Goal: Information Seeking & Learning: Learn about a topic

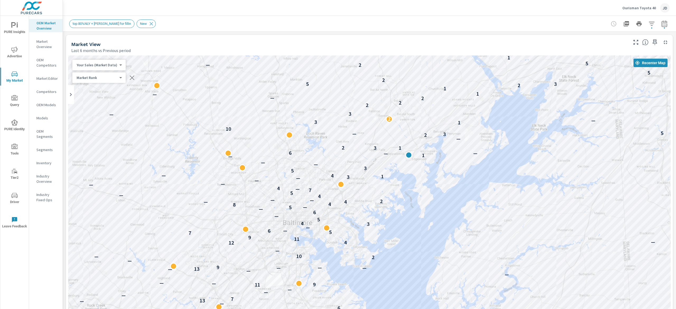
drag, startPoint x: 441, startPoint y: 152, endPoint x: 410, endPoint y: 152, distance: 31.1
click at [440, 122] on div "— — — — — — — — — — — — — — — — — — — — — — — — — — — — — — — — — — — — — — — —…" at bounding box center [369, 201] width 602 height 293
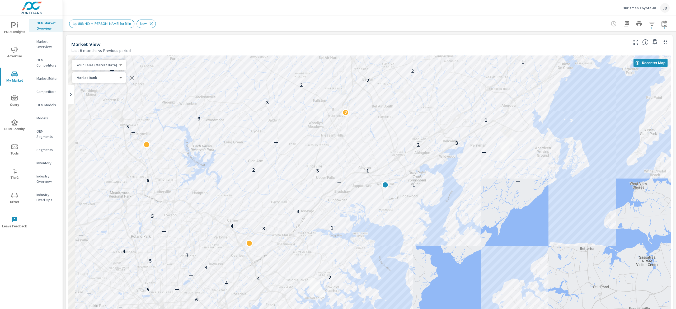
drag, startPoint x: 457, startPoint y: 116, endPoint x: 518, endPoint y: 119, distance: 60.8
click at [518, 119] on div "4 4 5 — — — 6 — 13 7 — — — 11 9 — — — 13 — — — 9 2 10 — 12 4 — 11 9 7 5 6 — — 3…" at bounding box center [369, 201] width 602 height 293
click at [661, 23] on icon "button" at bounding box center [664, 24] width 6 height 6
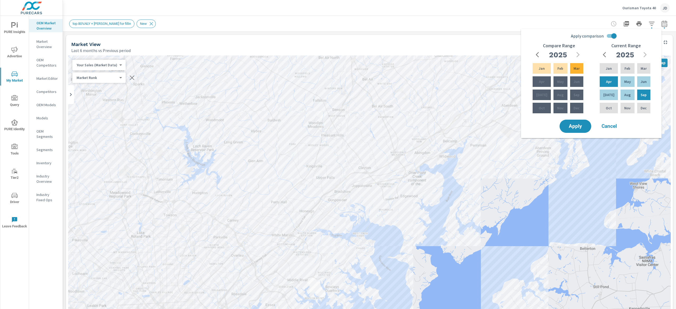
click at [419, 27] on div "top 80%NLY + radii for fillin New" at bounding box center [332, 24] width 526 height 8
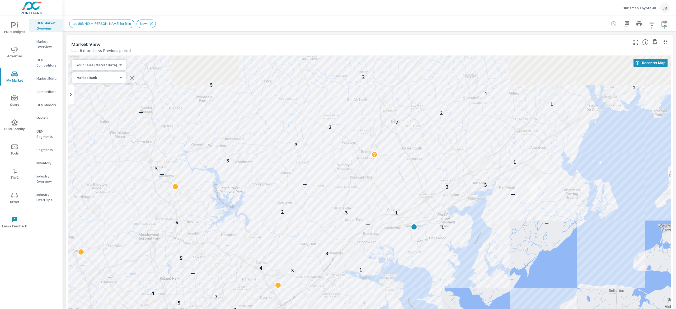
drag, startPoint x: 383, startPoint y: 181, endPoint x: 297, endPoint y: 240, distance: 105.1
click at [297, 240] on div "— — — 4 4 5 — — — 6 — 13 7 — — — 11 9 — — — — — 13 — — — 9 — 2 — 10 — 12 4 11 9…" at bounding box center [369, 201] width 602 height 293
click at [648, 21] on icon "button" at bounding box center [651, 24] width 6 height 6
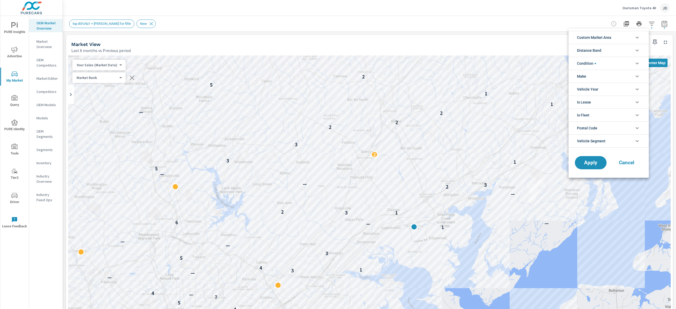
click at [631, 60] on li "Condition" at bounding box center [608, 63] width 80 height 13
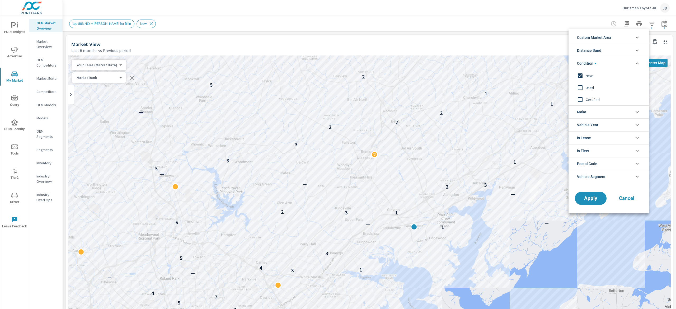
click at [635, 200] on span "Cancel" at bounding box center [626, 198] width 21 height 5
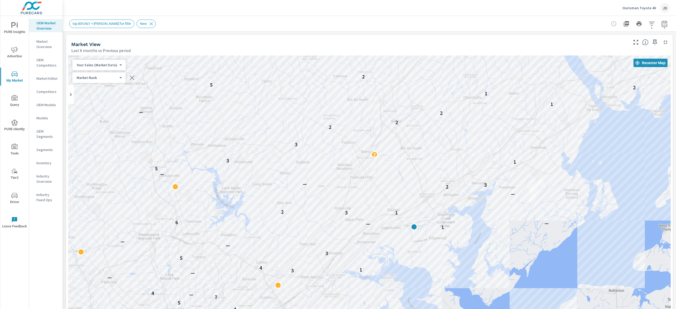
click at [385, 18] on div "top 80%NLY + radii for fillin New" at bounding box center [369, 24] width 600 height 16
drag, startPoint x: 216, startPoint y: 1, endPoint x: 166, endPoint y: 44, distance: 66.6
click at [171, 41] on div "Market View Last 6 months vs Previous period" at bounding box center [347, 44] width 563 height 19
click at [45, 77] on p "Market Editor" at bounding box center [47, 78] width 22 height 5
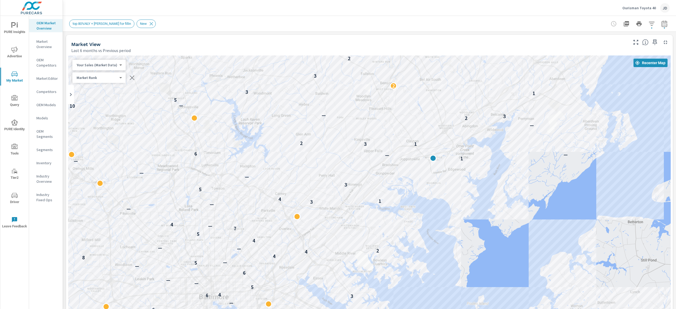
drag, startPoint x: 513, startPoint y: 239, endPoint x: 532, endPoint y: 171, distance: 71.2
click at [532, 171] on div "— — — — — 4 4 5 — — 6 — 13 7 — — 11 9 — — — — — 13 — — — 9 — 2 10 — 12 4 11 9 7…" at bounding box center [557, 229] width 338 height 190
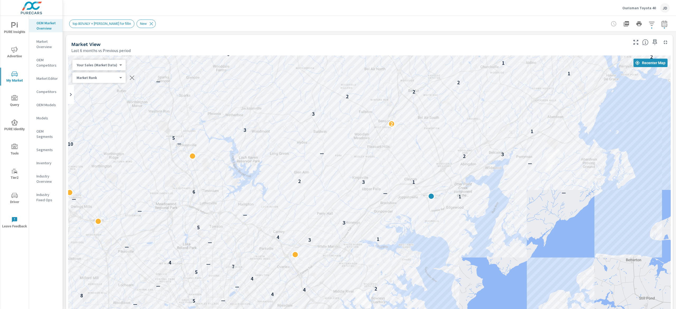
drag, startPoint x: 527, startPoint y: 157, endPoint x: 525, endPoint y: 196, distance: 38.8
click at [525, 196] on div "— — 6 — 13 7 — — 11 9 — — — — — 13 — — — 9 — 2 10 — 12 4 11 9 7 5 6 — — 3 6 4 5…" at bounding box center [369, 201] width 602 height 293
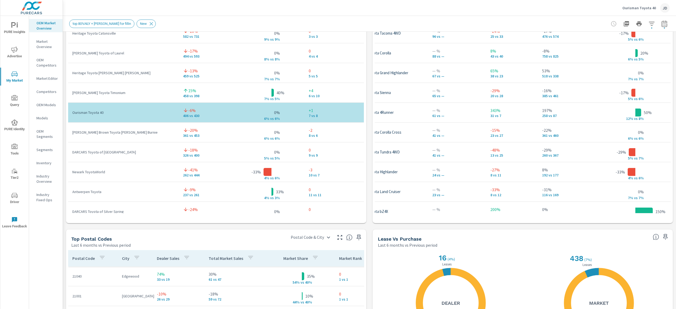
scroll to position [626, 0]
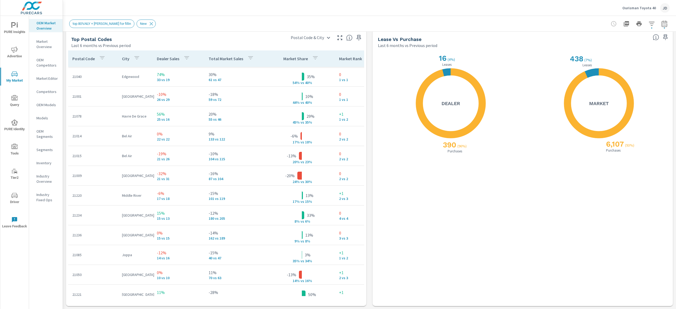
click at [509, 211] on div "X X 390 ( 96% ) Purchases 16 ( 4% ) Leases Dealer" at bounding box center [449, 177] width 142 height 247
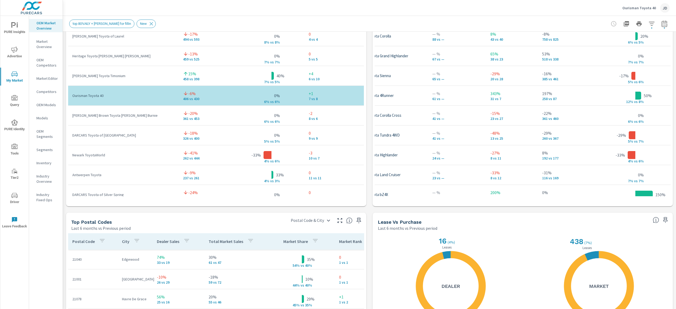
scroll to position [362, 0]
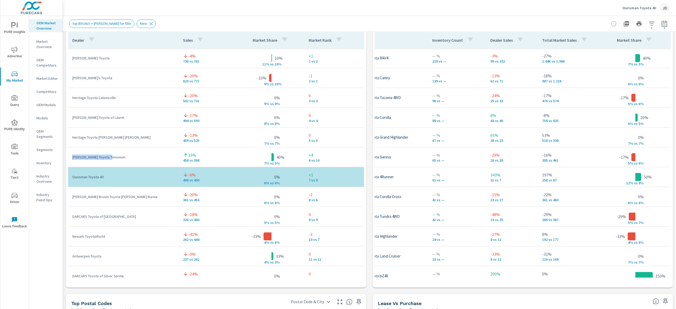
drag, startPoint x: 115, startPoint y: 156, endPoint x: 79, endPoint y: 155, distance: 36.2
click at [71, 160] on td "[PERSON_NAME] Toyota Timonium" at bounding box center [123, 157] width 111 height 14
copy p "[PERSON_NAME] Toyota Timonium"
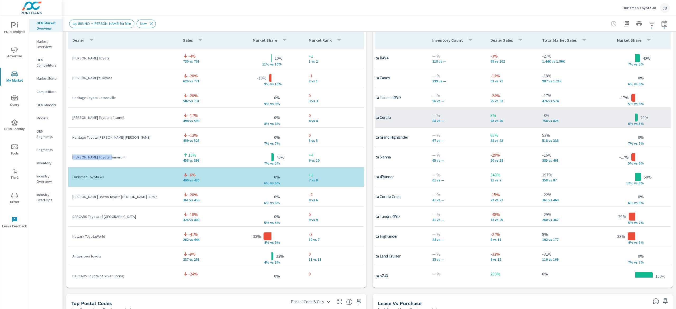
click at [399, 123] on div "New Toyota Corolla" at bounding box center [376, 118] width 94 height 16
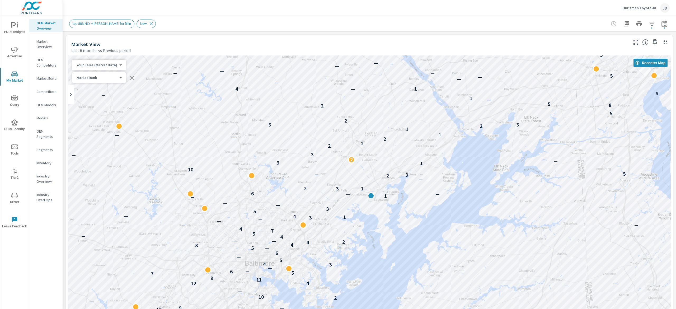
click at [15, 30] on span "PURE Insights" at bounding box center [14, 28] width 25 height 13
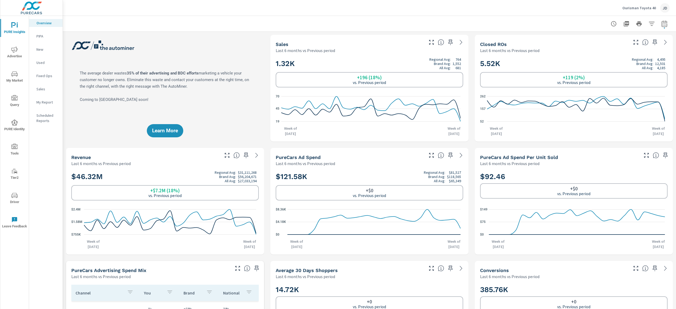
click at [659, 27] on button "button" at bounding box center [664, 23] width 11 height 11
select select "Last 6 months"
select select "Previous period"
click at [637, 48] on select "Custom Yesterday Last week Last 7 days Last 14 days Last 30 days Last 45 days L…" at bounding box center [613, 45] width 53 height 11
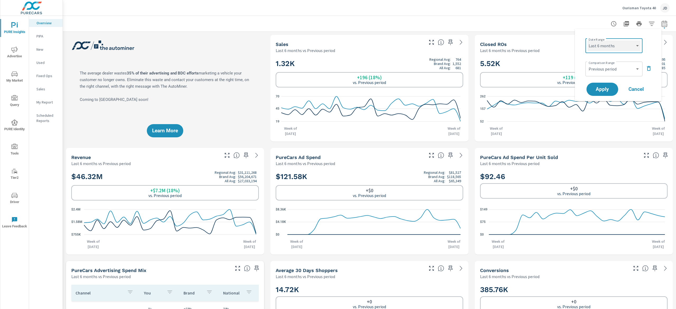
select select "Month to date"
click at [587, 40] on select "Custom Yesterday Last week Last 7 days Last 14 days Last 30 days Last 45 days L…" at bounding box center [613, 45] width 53 height 11
click at [604, 90] on span "Apply" at bounding box center [602, 89] width 22 height 5
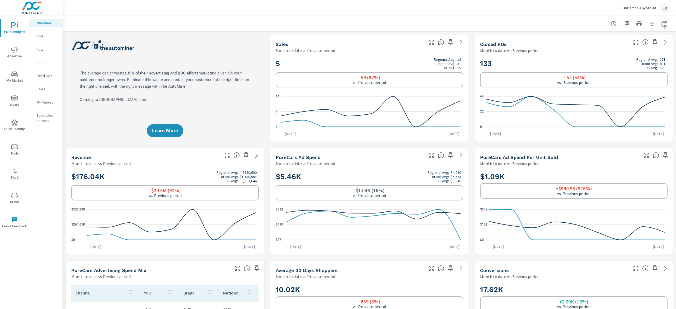
click at [41, 52] on div "New" at bounding box center [46, 49] width 34 height 8
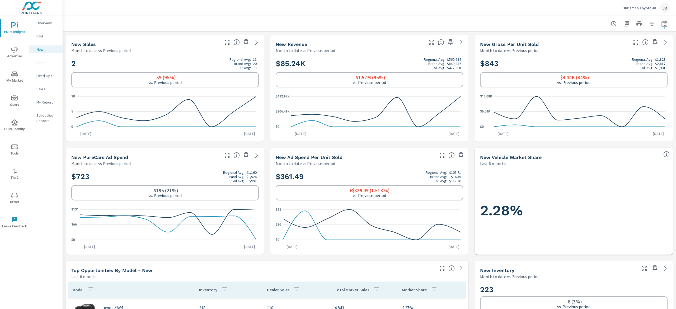
click at [661, 23] on icon "button" at bounding box center [664, 24] width 6 height 6
select select "Month to date"
select select "Previous period"
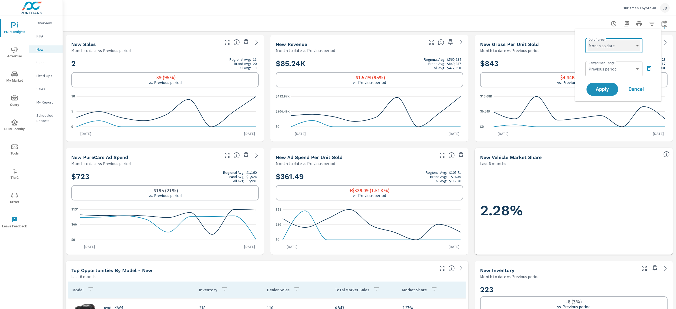
click at [635, 46] on select "Custom [DATE] Last week Last 7 days Last 14 days Last 30 days Last 45 days Last…" at bounding box center [613, 45] width 53 height 11
select select "Last month"
click at [587, 40] on select "Custom [DATE] Last week Last 7 days Last 14 days Last 30 days Last 45 days Last…" at bounding box center [613, 45] width 53 height 11
click at [608, 87] on span "Apply" at bounding box center [602, 89] width 22 height 5
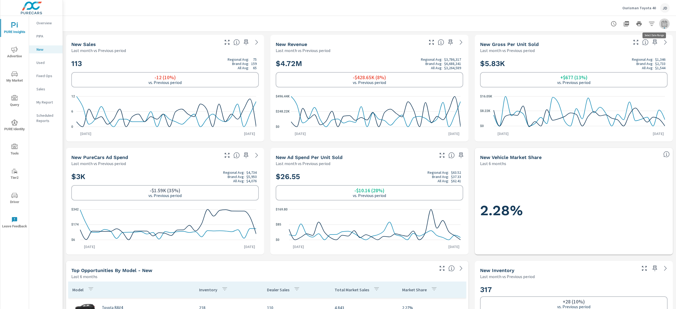
click at [659, 28] on button "button" at bounding box center [664, 23] width 11 height 11
select select "Last month"
select select "Previous period"
click at [640, 45] on div "Custom Yesterday Last week Last 7 days Last 14 days Last 30 days Last 45 days L…" at bounding box center [613, 45] width 57 height 15
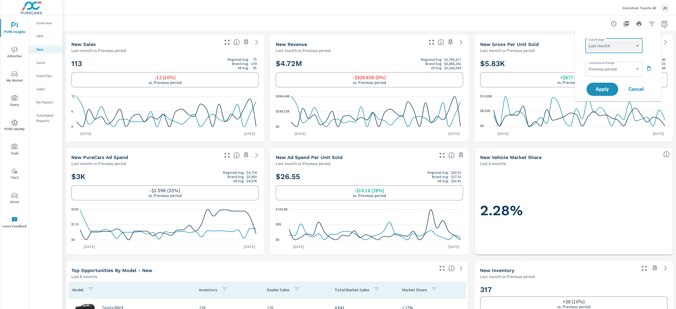
click at [637, 44] on select "Custom [DATE] Last week Last 7 days Last 14 days Last 30 days Last 45 days Last…" at bounding box center [613, 45] width 53 height 11
select select "Last 2 months"
click at [587, 40] on select "Custom [DATE] Last week Last 7 days Last 14 days Last 30 days Last 45 days Last…" at bounding box center [613, 45] width 53 height 11
click at [600, 88] on span "Apply" at bounding box center [602, 89] width 22 height 5
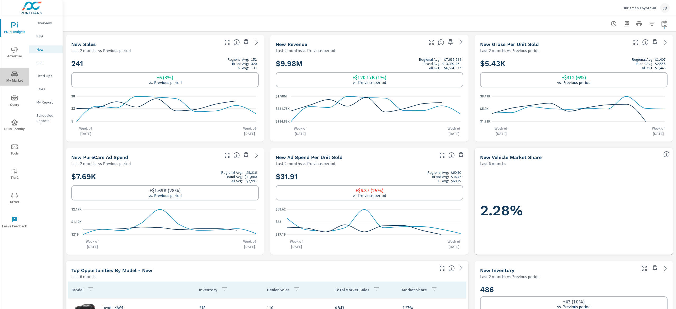
click at [16, 74] on icon "nav menu" at bounding box center [14, 74] width 6 height 6
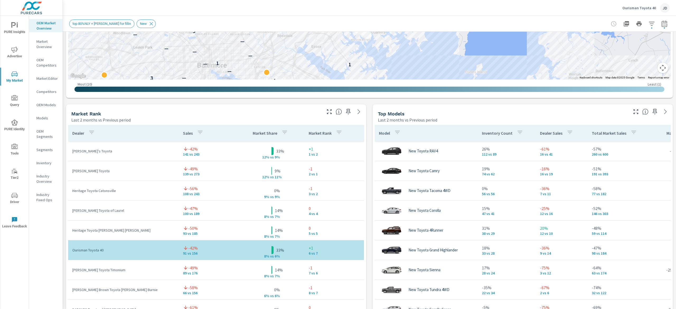
scroll to position [293, 0]
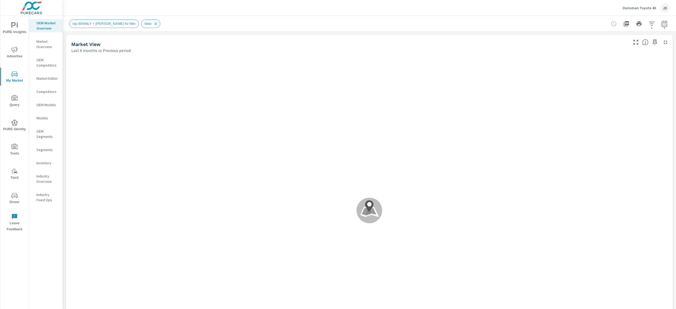
click at [20, 50] on span "Advertise" at bounding box center [14, 52] width 25 height 13
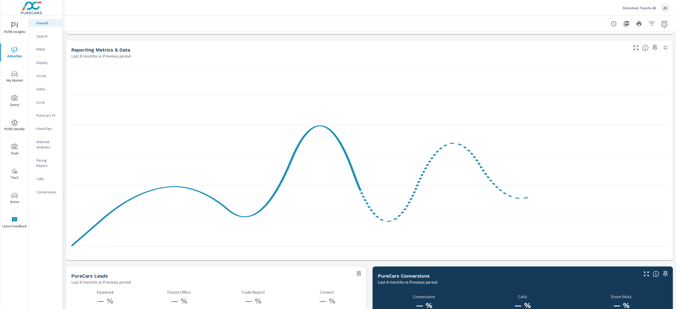
scroll to position [370, 0]
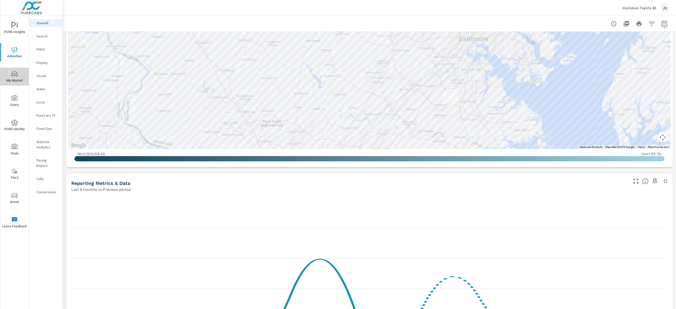
click at [16, 75] on icon "nav menu" at bounding box center [14, 74] width 6 height 6
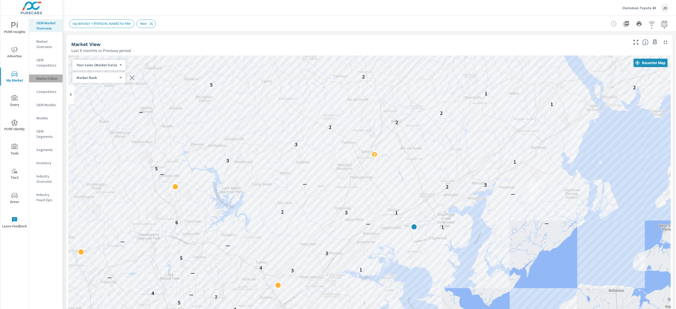
click at [52, 79] on p "Market Editor" at bounding box center [47, 78] width 22 height 5
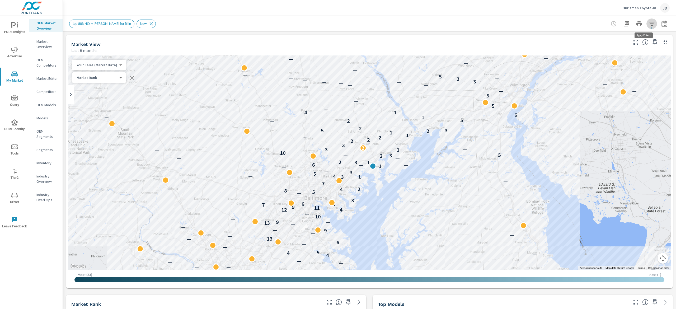
click at [648, 22] on icon "button" at bounding box center [651, 24] width 6 height 6
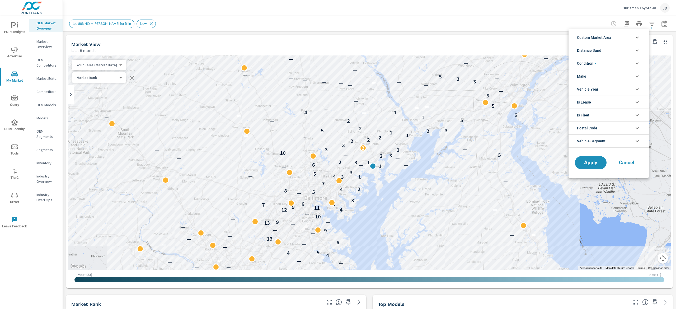
click at [627, 33] on li "Custom Market Area" at bounding box center [608, 37] width 80 height 13
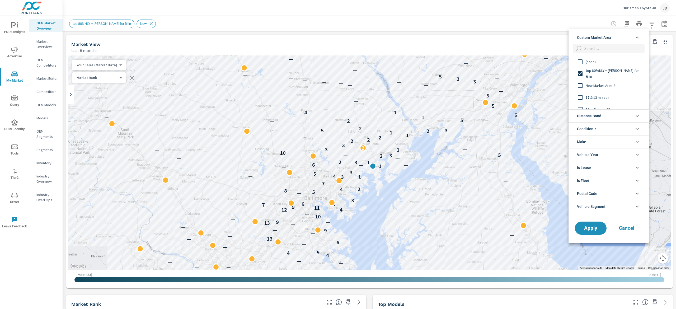
scroll to position [53, 0]
click at [607, 101] on span "Market Loss Zip Codes" at bounding box center [614, 103] width 58 height 6
click at [590, 232] on button "Apply" at bounding box center [590, 228] width 33 height 14
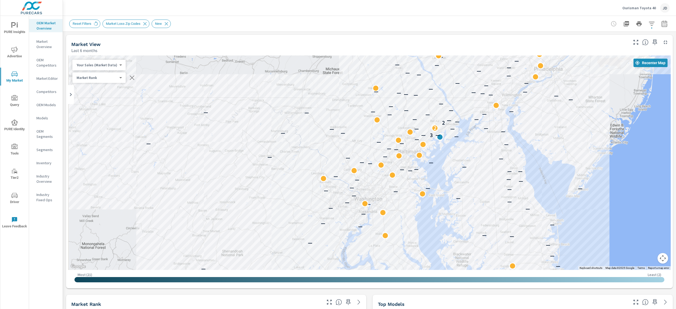
click at [661, 21] on icon "button" at bounding box center [664, 24] width 6 height 6
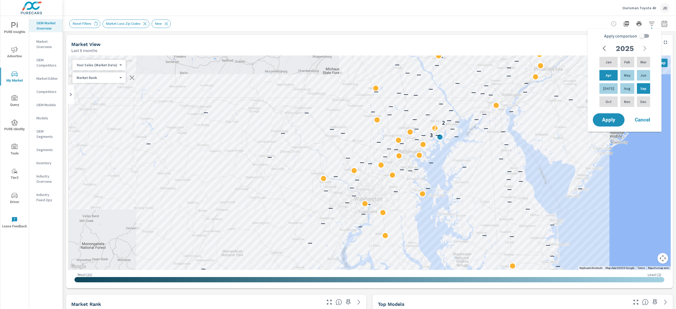
drag, startPoint x: 634, startPoint y: 32, endPoint x: 639, endPoint y: 47, distance: 15.7
click at [635, 33] on label "Apply comparison" at bounding box center [628, 36] width 48 height 10
click at [635, 33] on input "Apply comparison" at bounding box center [642, 36] width 30 height 10
checkbox input "true"
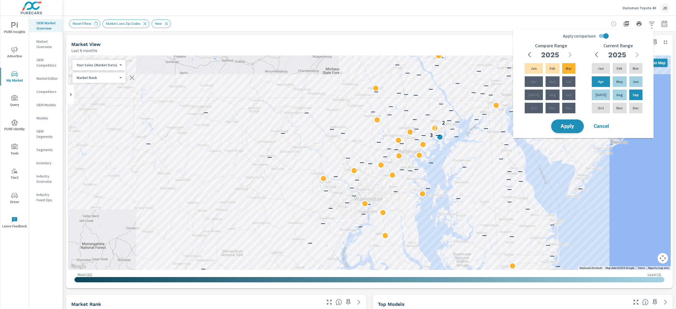
click at [567, 126] on span "Apply" at bounding box center [567, 126] width 22 height 5
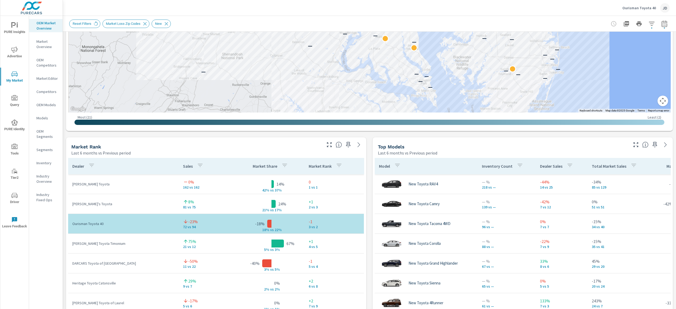
scroll to position [347, 0]
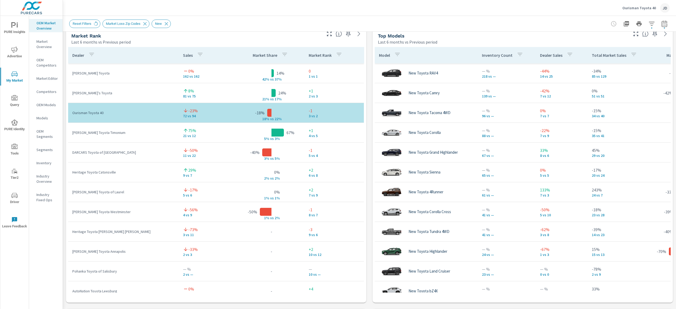
click at [248, 25] on div "Reset Filters Market Loss Zip Codes New" at bounding box center [332, 24] width 526 height 8
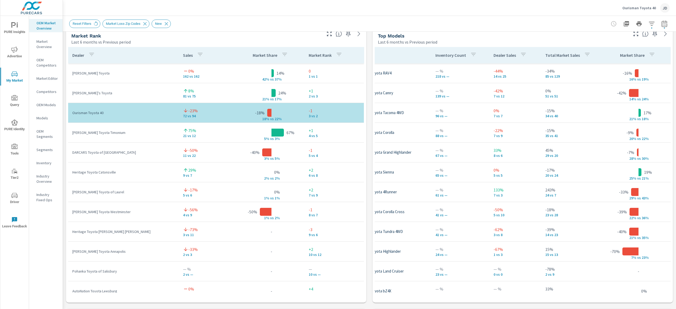
scroll to position [0, 44]
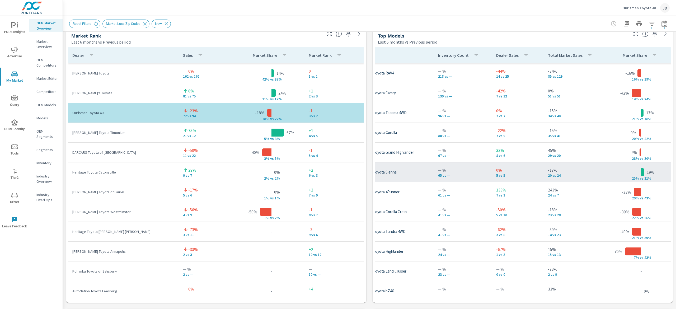
click at [444, 178] on td "— % 65 vs —" at bounding box center [463, 172] width 58 height 19
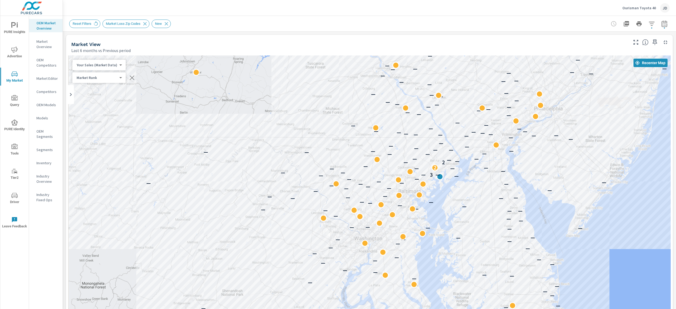
click at [50, 160] on p "Inventory" at bounding box center [47, 162] width 22 height 5
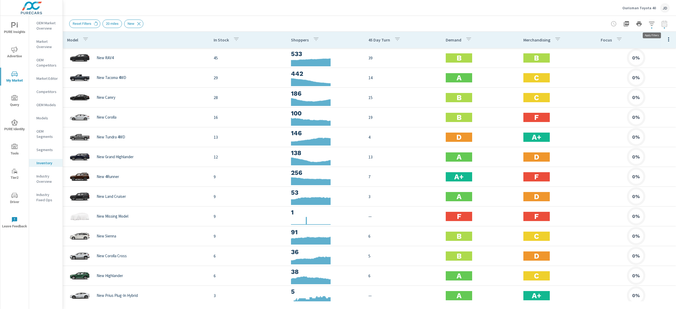
click at [652, 21] on icon "button" at bounding box center [651, 24] width 6 height 6
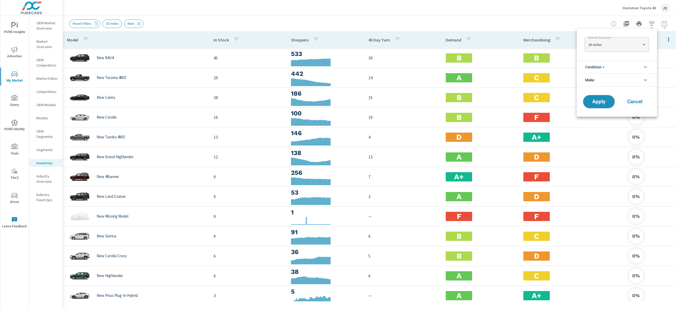
click at [618, 63] on li "Condition" at bounding box center [616, 66] width 80 height 13
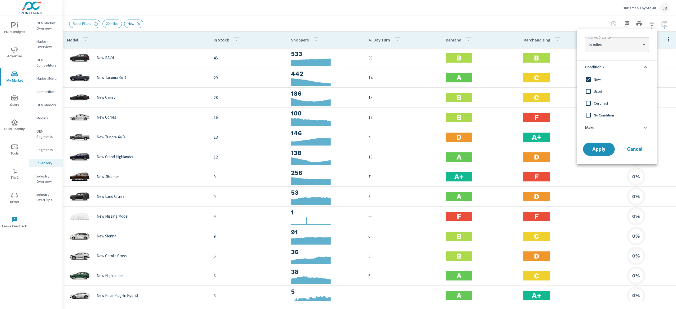
click at [542, 18] on div at bounding box center [338, 154] width 676 height 309
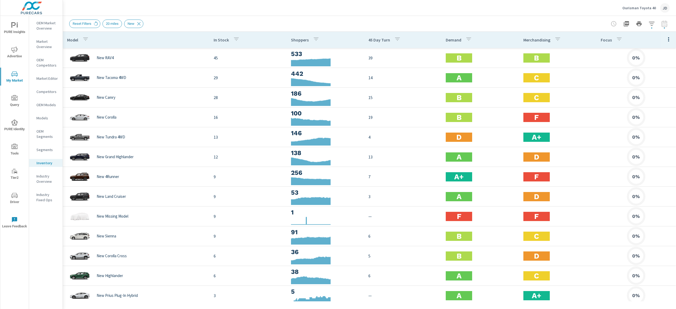
click at [664, 36] on button "button" at bounding box center [668, 39] width 11 height 11
drag, startPoint x: 661, startPoint y: 100, endPoint x: 673, endPoint y: 155, distance: 56.1
click at [661, 98] on span "Market Comparison" at bounding box center [650, 98] width 33 height 5
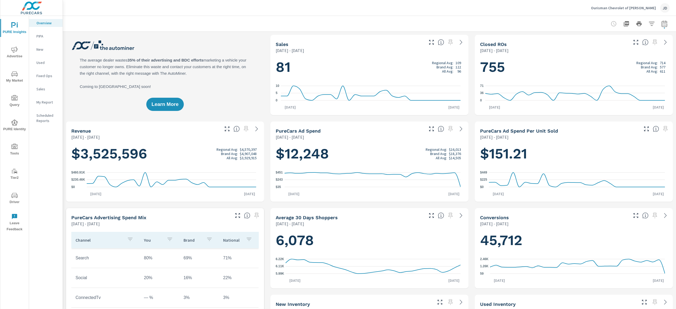
click at [659, 20] on button "button" at bounding box center [664, 23] width 11 height 11
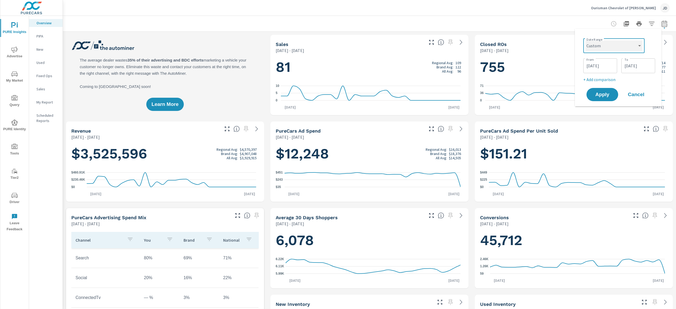
click at [632, 46] on select "Custom [DATE] Last week Last 7 days Last 14 days Last 30 days Last 45 days Last…" at bounding box center [613, 45] width 57 height 11
select select "Last month"
click at [587, 40] on select "Custom [DATE] Last week Last 7 days Last 14 days Last 30 days Last 45 days Last…" at bounding box center [613, 45] width 57 height 11
click at [604, 59] on p "+ Add comparison" at bounding box center [619, 59] width 68 height 6
select select "Previous period"
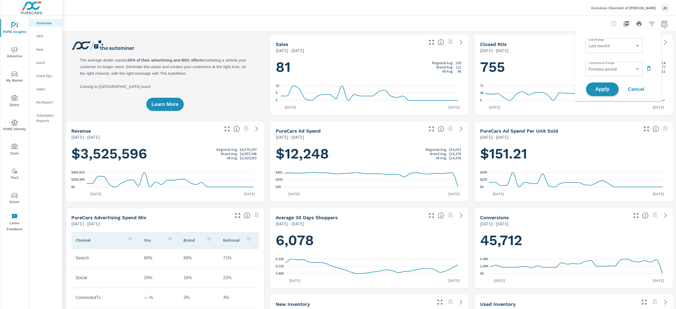
click at [603, 89] on span "Apply" at bounding box center [602, 89] width 22 height 5
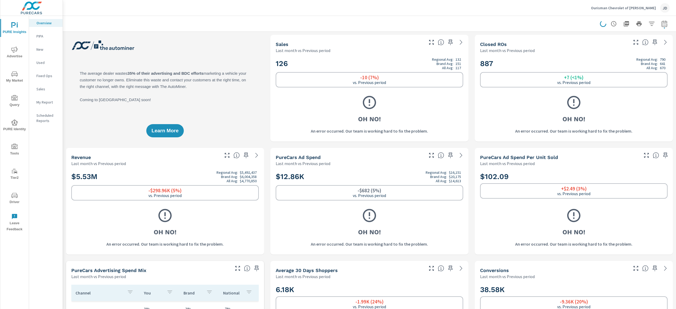
click at [621, 45] on div "Closed ROs Last month vs Previous period" at bounding box center [552, 44] width 155 height 19
click at [453, 125] on div "Oh No! An error occurred. Our team is working hard to fix the problem." at bounding box center [369, 114] width 187 height 44
click at [661, 22] on icon "button" at bounding box center [664, 24] width 6 height 6
select select "Last month"
select select "Previous period"
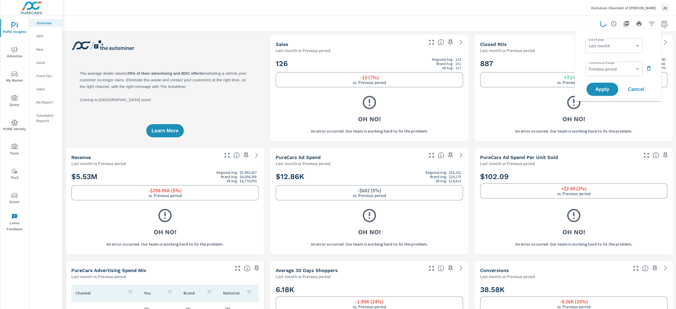
click at [652, 48] on div "Date Range Custom Yesterday Last week Last 7 days Last 14 days Last 30 days Las…" at bounding box center [619, 45] width 68 height 18
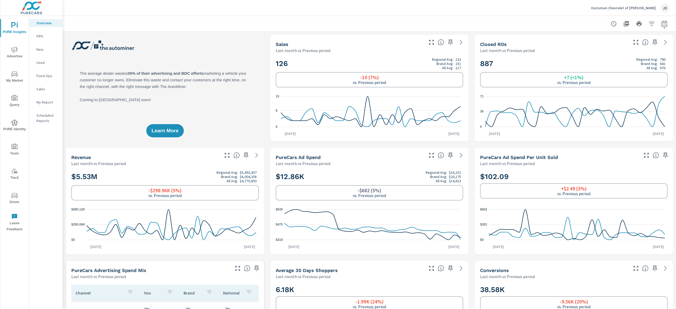
click at [662, 23] on div at bounding box center [369, 24] width 613 height 16
click at [661, 23] on icon "button" at bounding box center [664, 24] width 6 height 6
select select "Last month"
select select "Previous period"
click at [528, 13] on div "Ourisman Chevrolet of [PERSON_NAME]" at bounding box center [369, 8] width 600 height 16
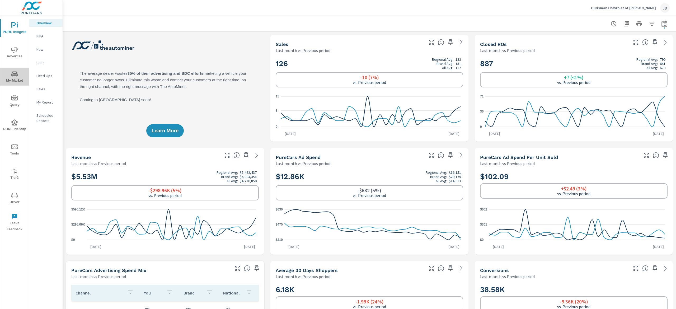
drag, startPoint x: 18, startPoint y: 75, endPoint x: 33, endPoint y: 78, distance: 15.7
click at [18, 74] on span "My Market" at bounding box center [14, 77] width 25 height 13
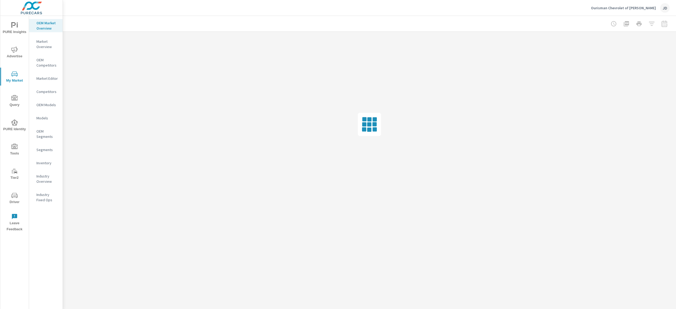
drag, startPoint x: 185, startPoint y: 40, endPoint x: 188, endPoint y: 44, distance: 5.1
click at [185, 40] on div at bounding box center [369, 124] width 613 height 185
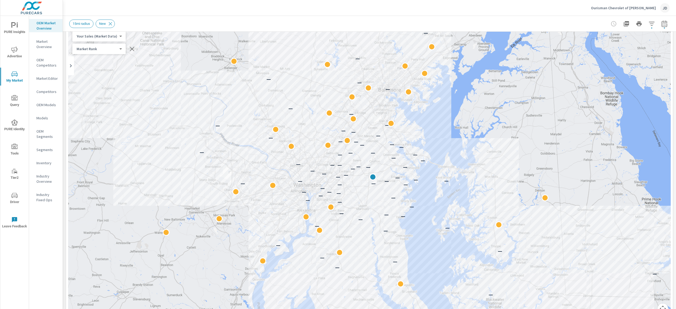
scroll to position [53, 0]
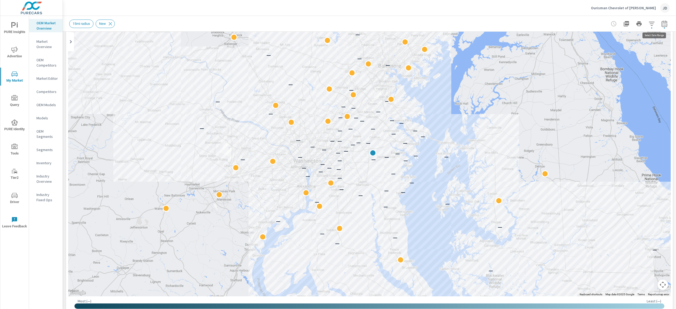
click at [661, 22] on icon "button" at bounding box center [664, 24] width 6 height 6
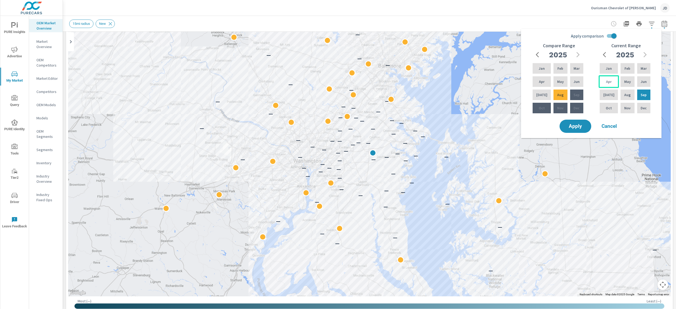
click at [607, 79] on p "Apr" at bounding box center [609, 81] width 6 height 5
drag, startPoint x: 640, startPoint y: 92, endPoint x: 651, endPoint y: 100, distance: 13.3
click at [640, 93] on div "Sep" at bounding box center [643, 94] width 15 height 13
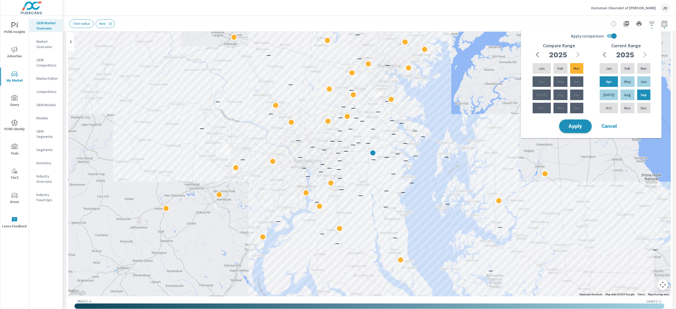
drag, startPoint x: 575, startPoint y: 122, endPoint x: 586, endPoint y: 125, distance: 12.0
click at [574, 122] on button "Apply" at bounding box center [575, 126] width 33 height 14
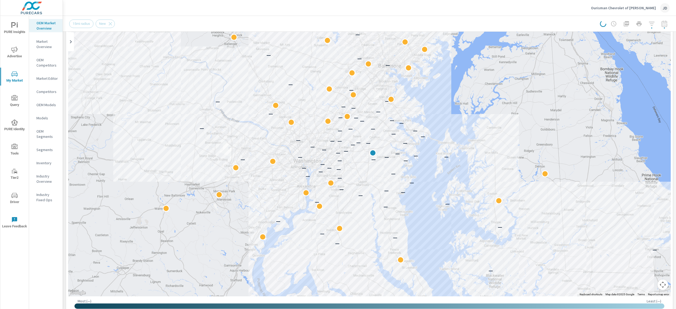
click at [562, 228] on div "— — — — — — — — — — — — — — — — — — — — — — — — — — — — — — — — — — — — — — — —…" at bounding box center [538, 244] width 338 height 190
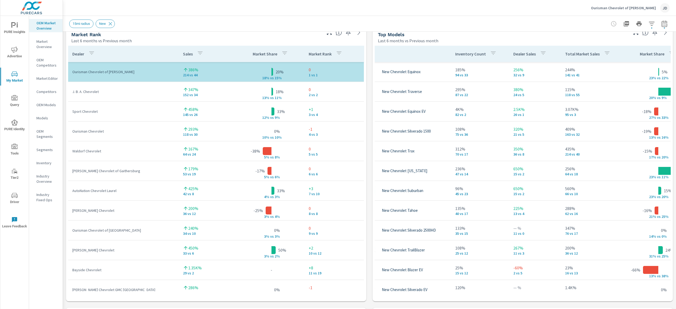
scroll to position [0, 22]
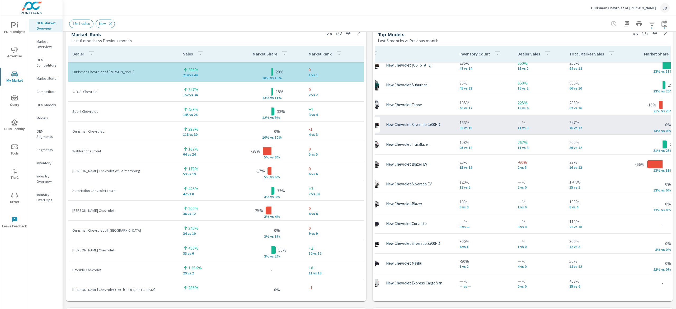
scroll to position [40, 22]
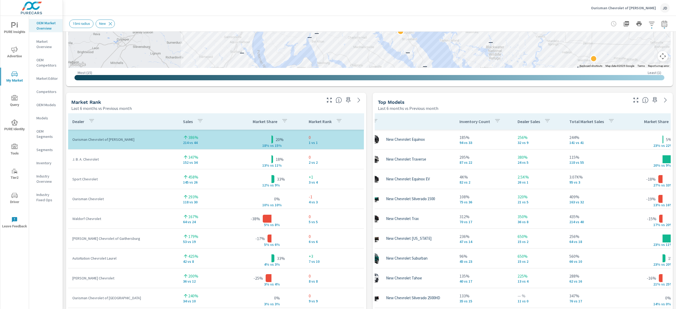
scroll to position [243, 0]
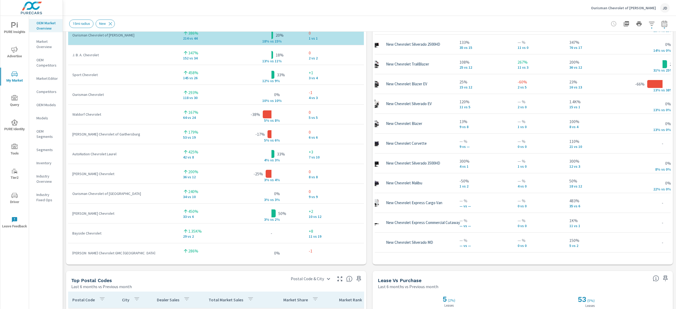
scroll to position [362, 0]
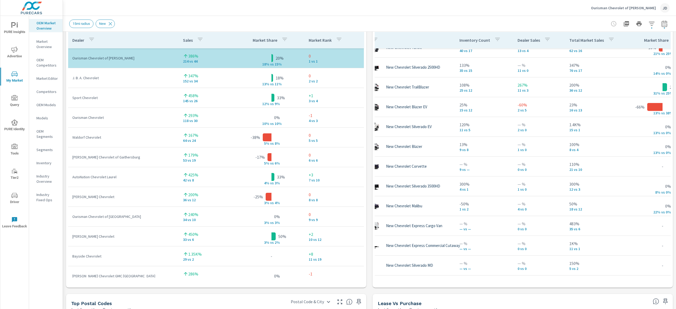
click at [200, 6] on div "Ourisman Chevrolet of Bowie JD" at bounding box center [369, 8] width 600 height 16
click at [648, 24] on icon "button" at bounding box center [651, 24] width 6 height 6
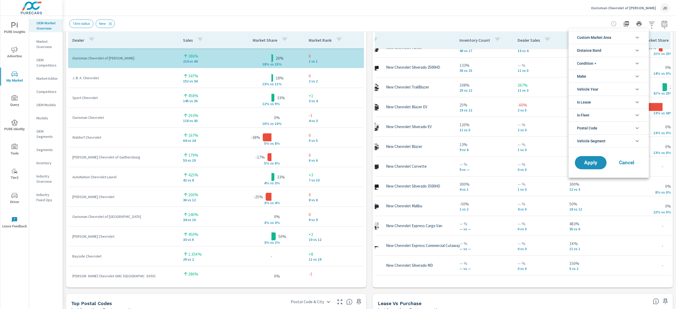
click at [633, 51] on li "Distance Band" at bounding box center [608, 50] width 80 height 13
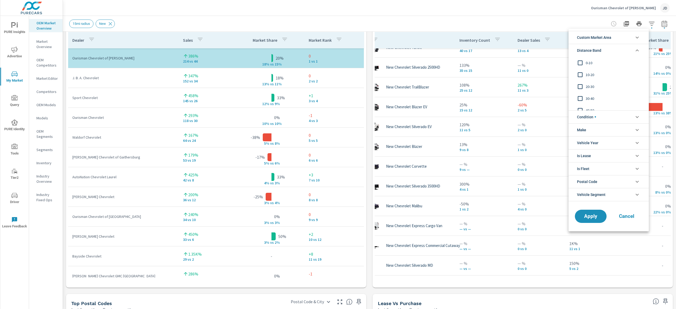
click at [623, 38] on li "Custom Market Area" at bounding box center [608, 37] width 80 height 13
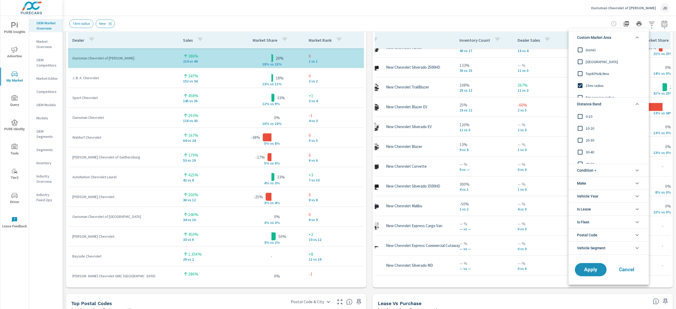
click at [493, 15] on div at bounding box center [338, 154] width 676 height 309
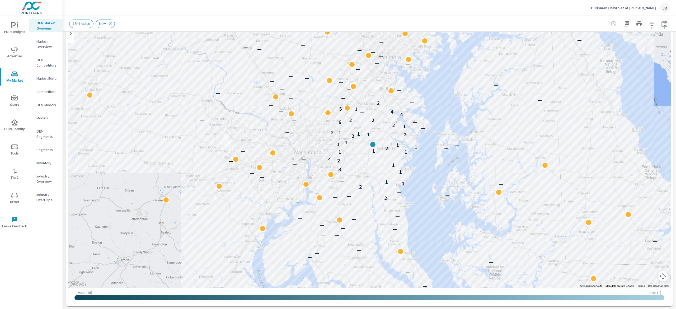
scroll to position [0, 0]
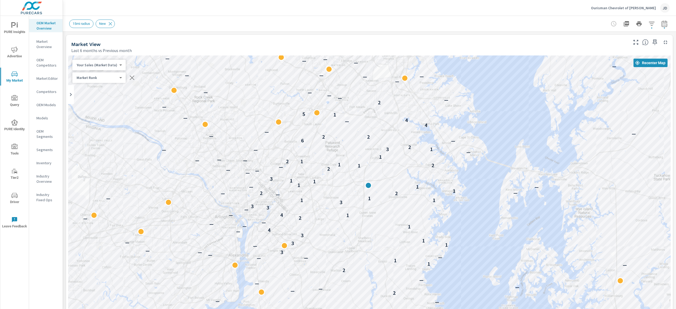
drag, startPoint x: 447, startPoint y: 61, endPoint x: 473, endPoint y: 21, distance: 47.8
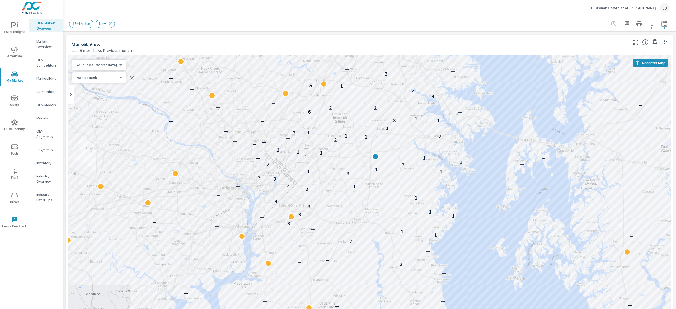
drag, startPoint x: 488, startPoint y: 117, endPoint x: 490, endPoint y: 106, distance: 10.8
click at [490, 106] on div "— — — — — — — — — — — — — — — — — — — — — — — — — — — — 2 — — — — — 2 — 1 1 — —…" at bounding box center [369, 201] width 602 height 293
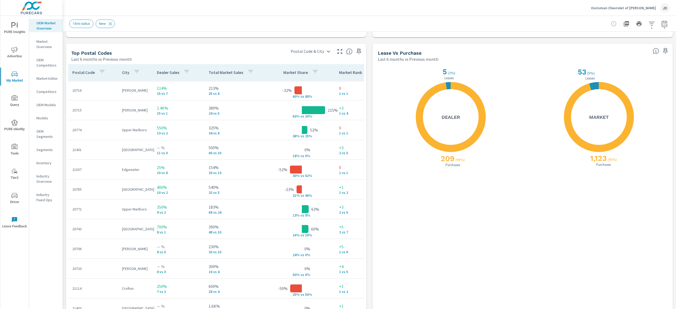
scroll to position [626, 0]
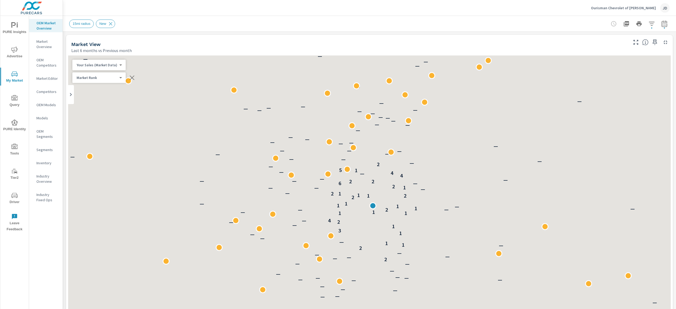
click at [50, 161] on p "Inventory" at bounding box center [47, 162] width 22 height 5
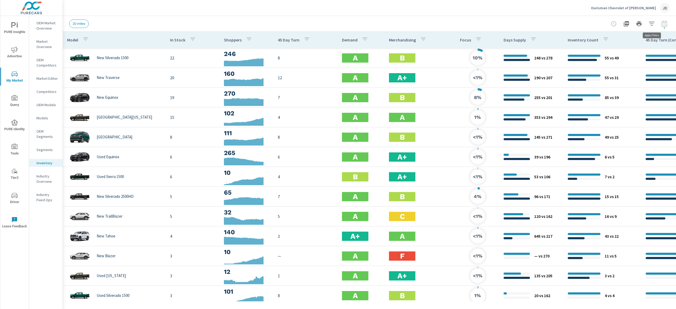
click at [652, 21] on icon "button" at bounding box center [651, 24] width 6 height 6
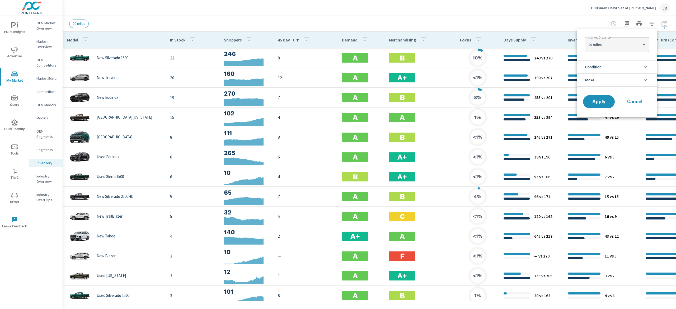
click at [602, 84] on li "Make" at bounding box center [616, 79] width 80 height 13
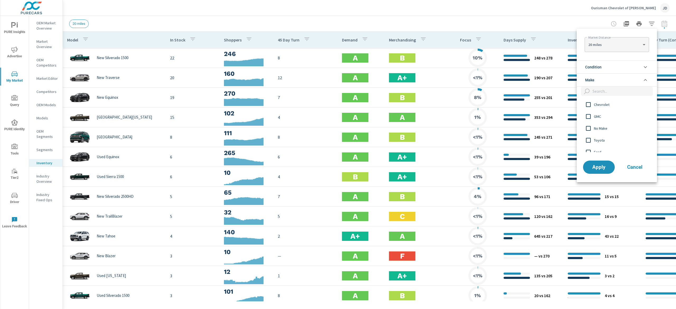
click at [624, 65] on li "Condition" at bounding box center [616, 66] width 80 height 13
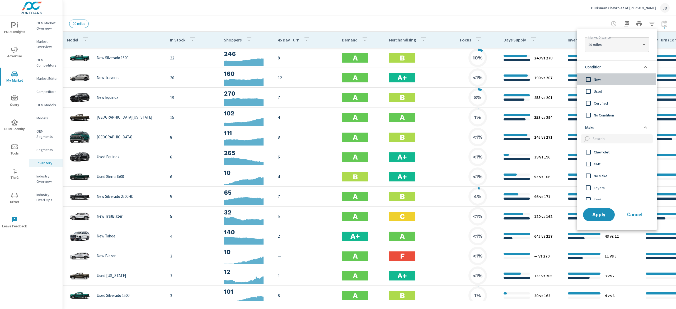
click at [601, 81] on span "New" at bounding box center [623, 79] width 58 height 6
click at [600, 212] on span "Apply" at bounding box center [599, 214] width 22 height 5
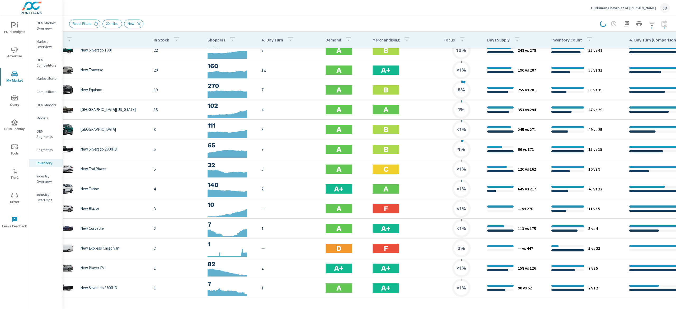
scroll to position [16, 0]
